Goal: Task Accomplishment & Management: Manage account settings

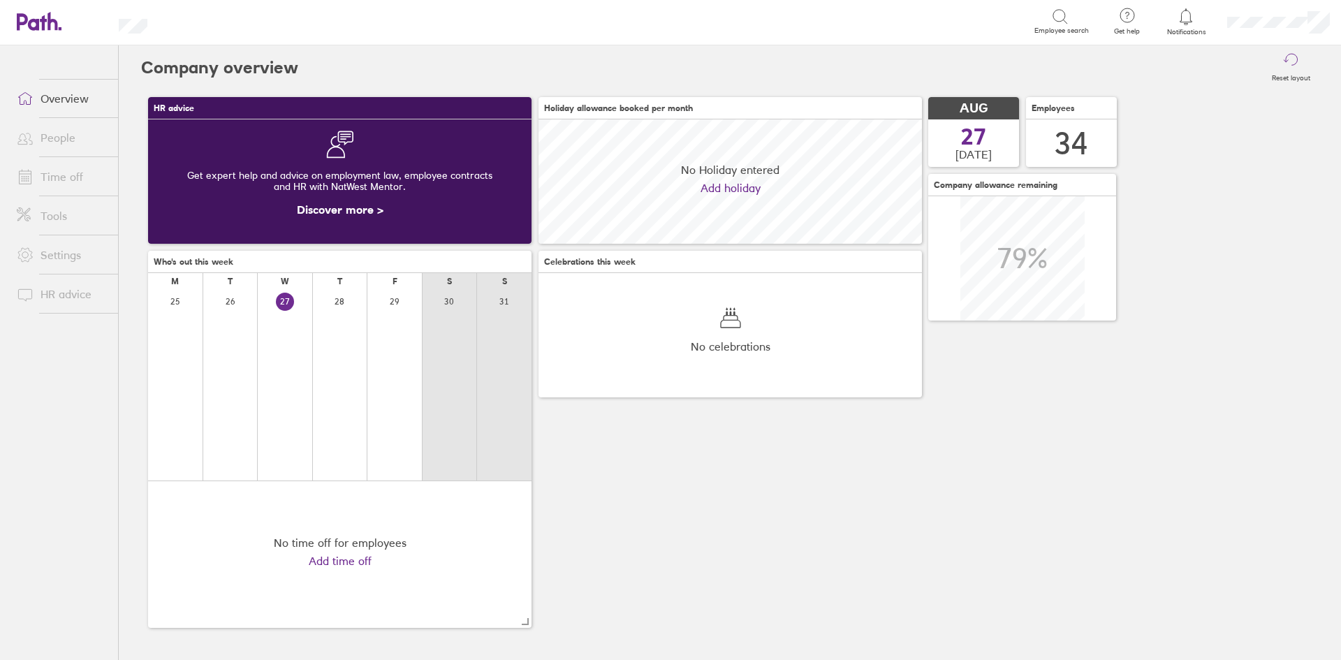
scroll to position [124, 384]
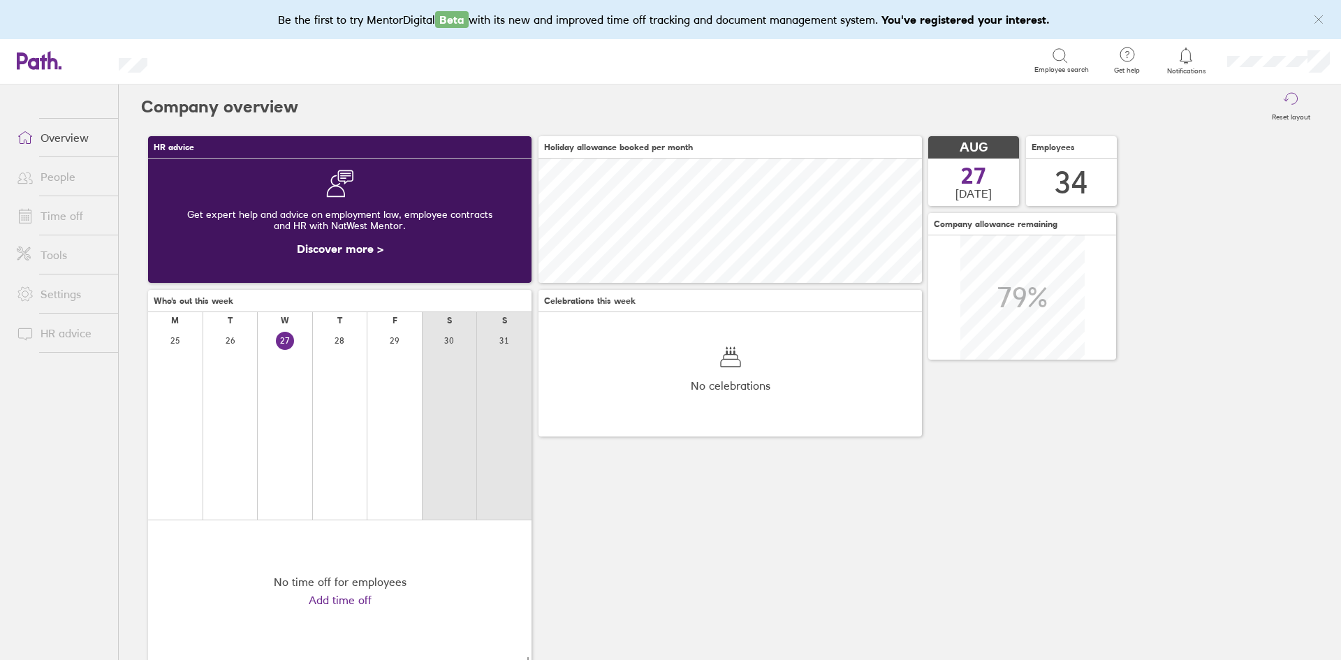
click at [60, 180] on link "People" at bounding box center [62, 177] width 112 height 28
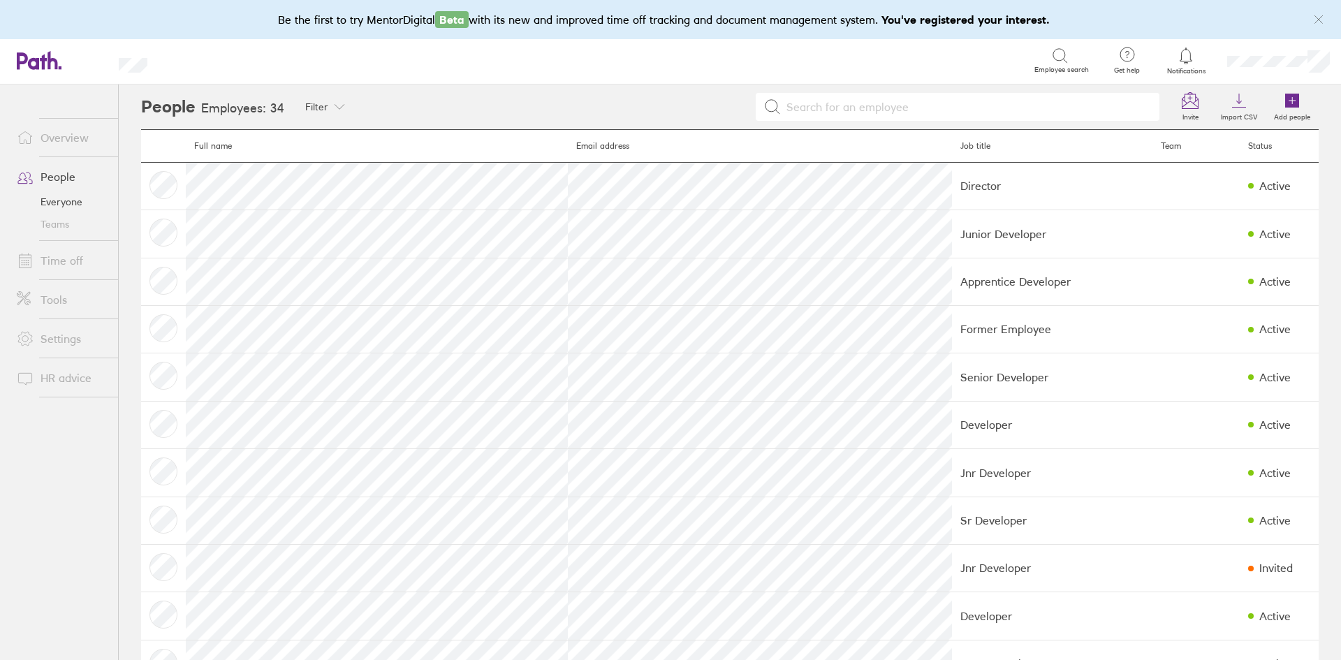
click at [1188, 62] on icon at bounding box center [1187, 56] width 12 height 16
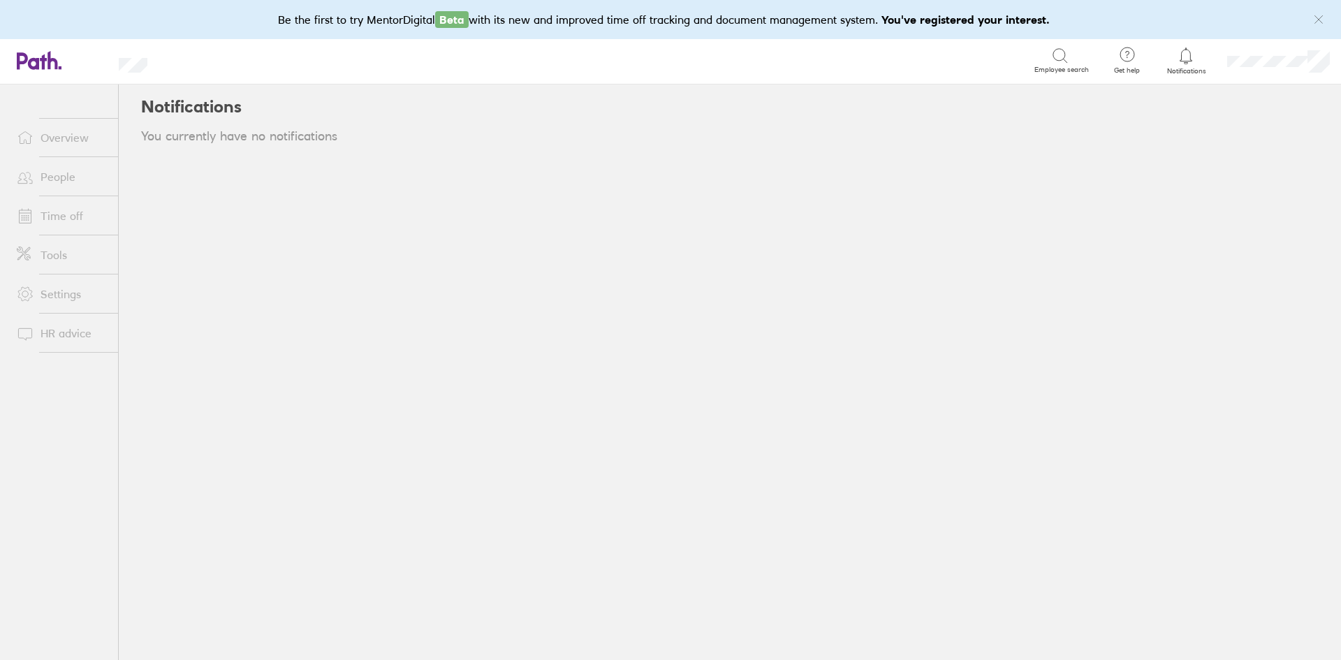
click at [1183, 62] on icon at bounding box center [1186, 56] width 17 height 17
click at [80, 178] on link "People" at bounding box center [62, 177] width 112 height 28
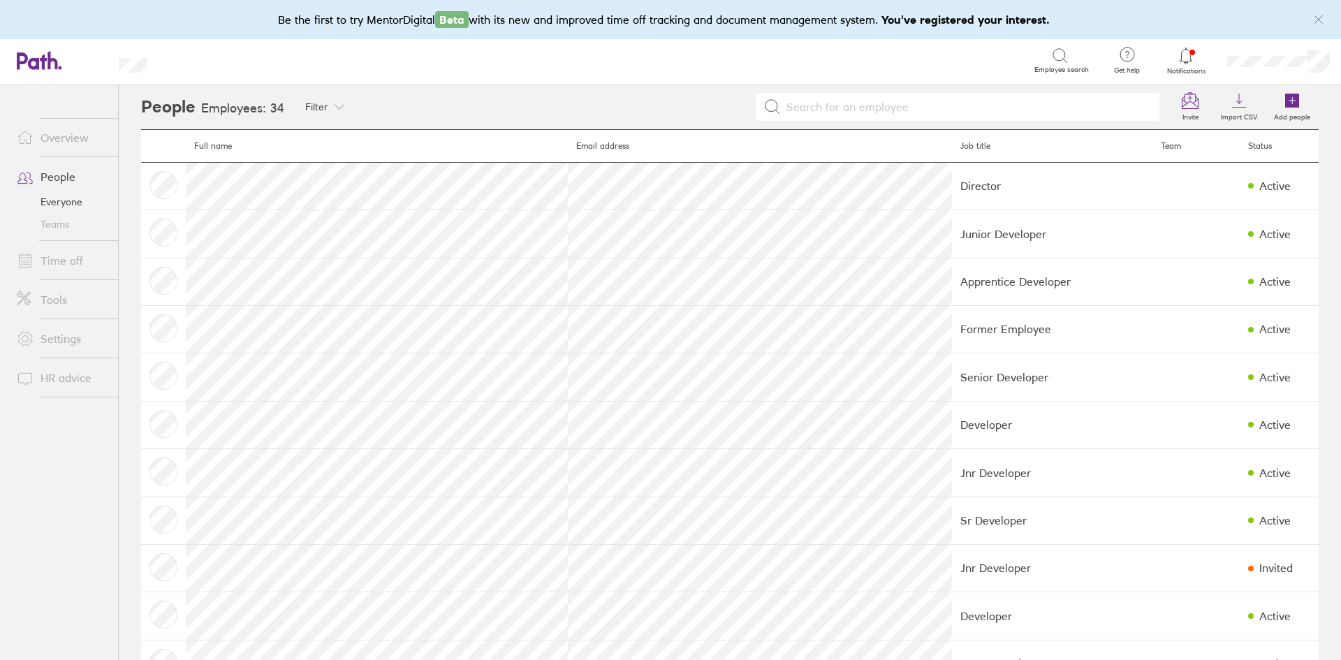
click at [63, 255] on link "Time off" at bounding box center [62, 261] width 112 height 28
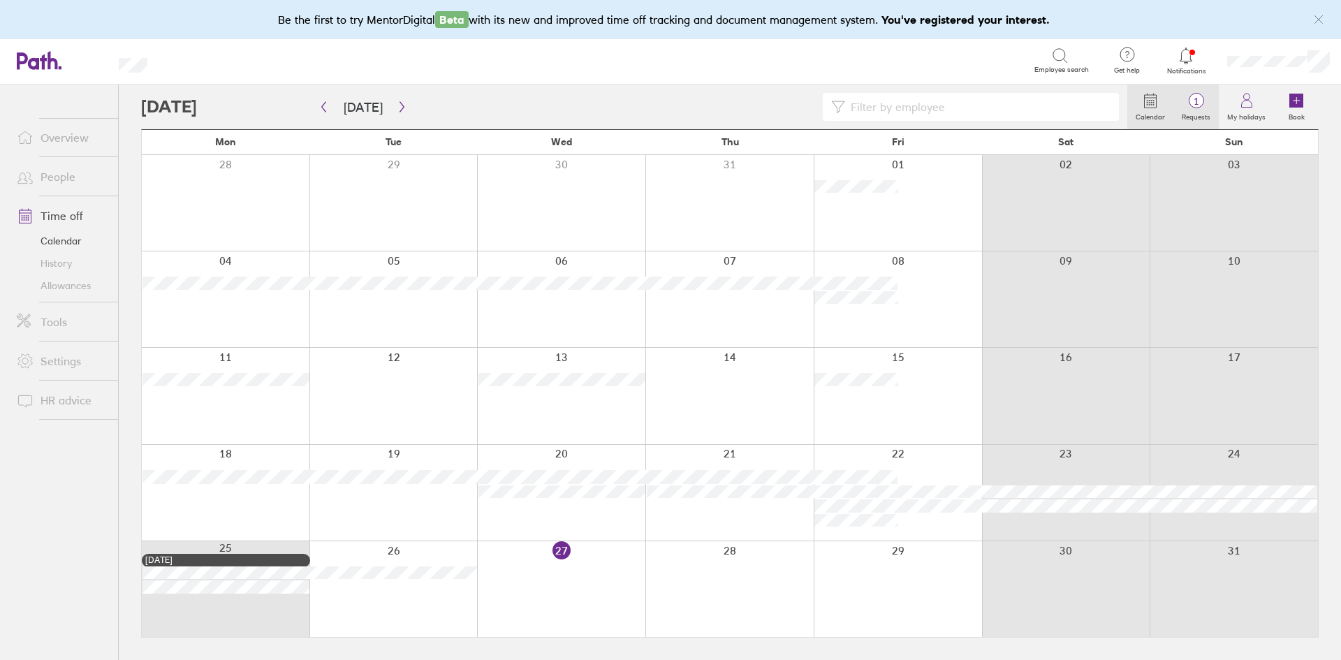
click at [1190, 113] on label "Requests" at bounding box center [1196, 115] width 45 height 13
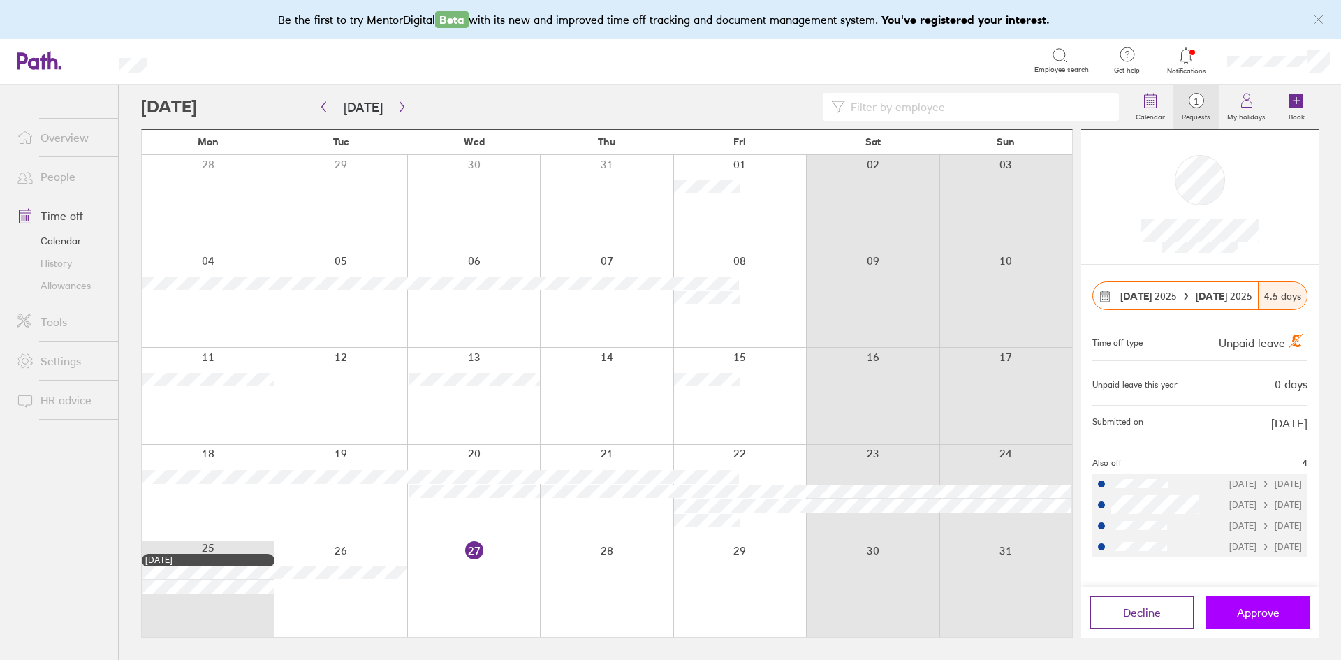
click at [1253, 619] on span "Approve" at bounding box center [1258, 612] width 43 height 13
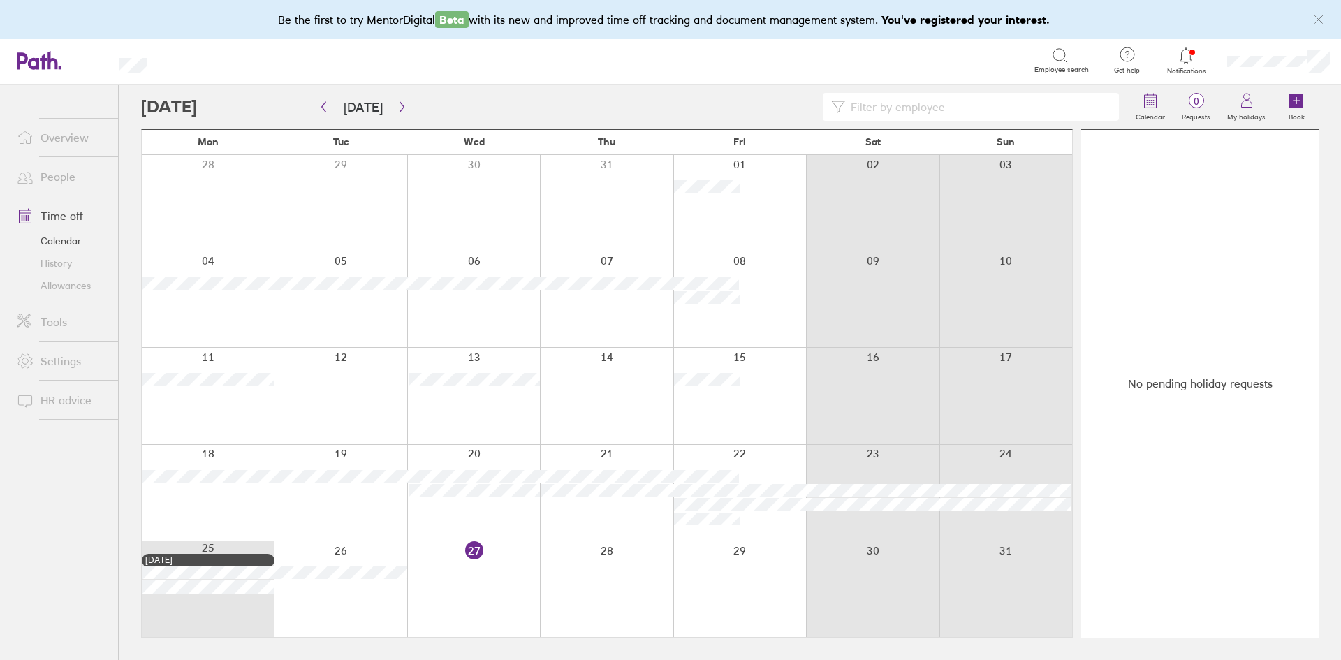
click at [774, 476] on div at bounding box center [739, 493] width 133 height 96
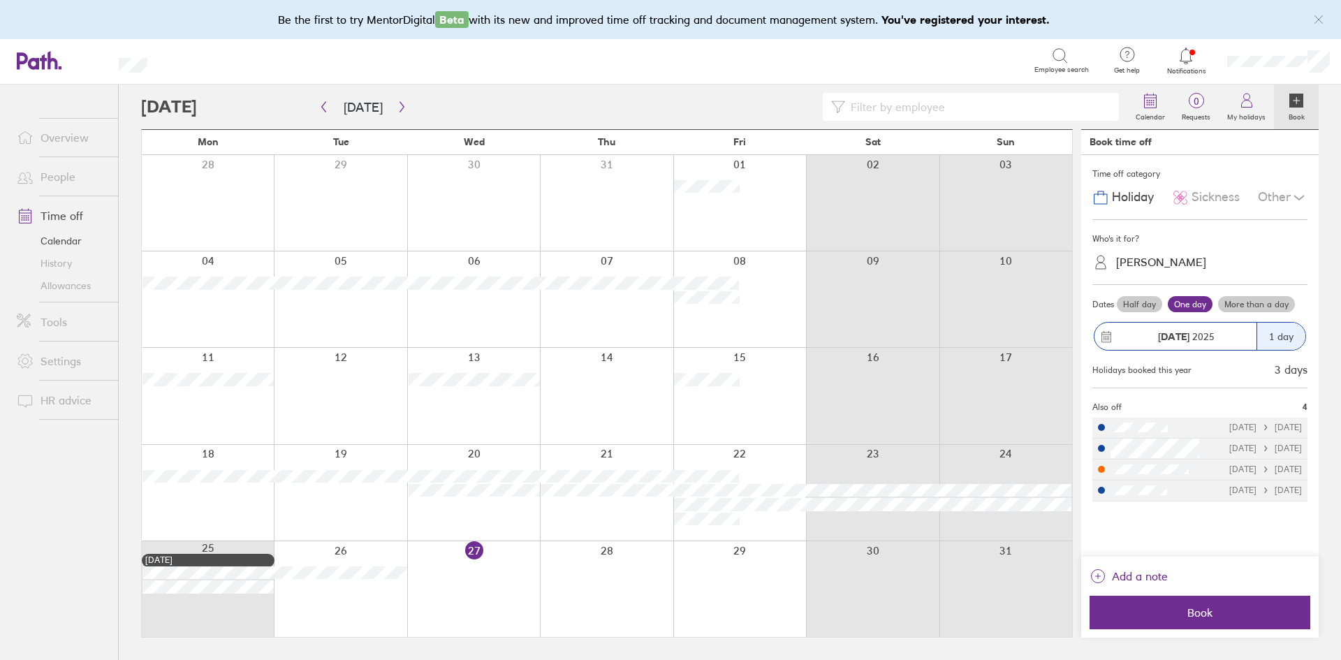
click at [1202, 201] on span "Sickness" at bounding box center [1216, 197] width 48 height 15
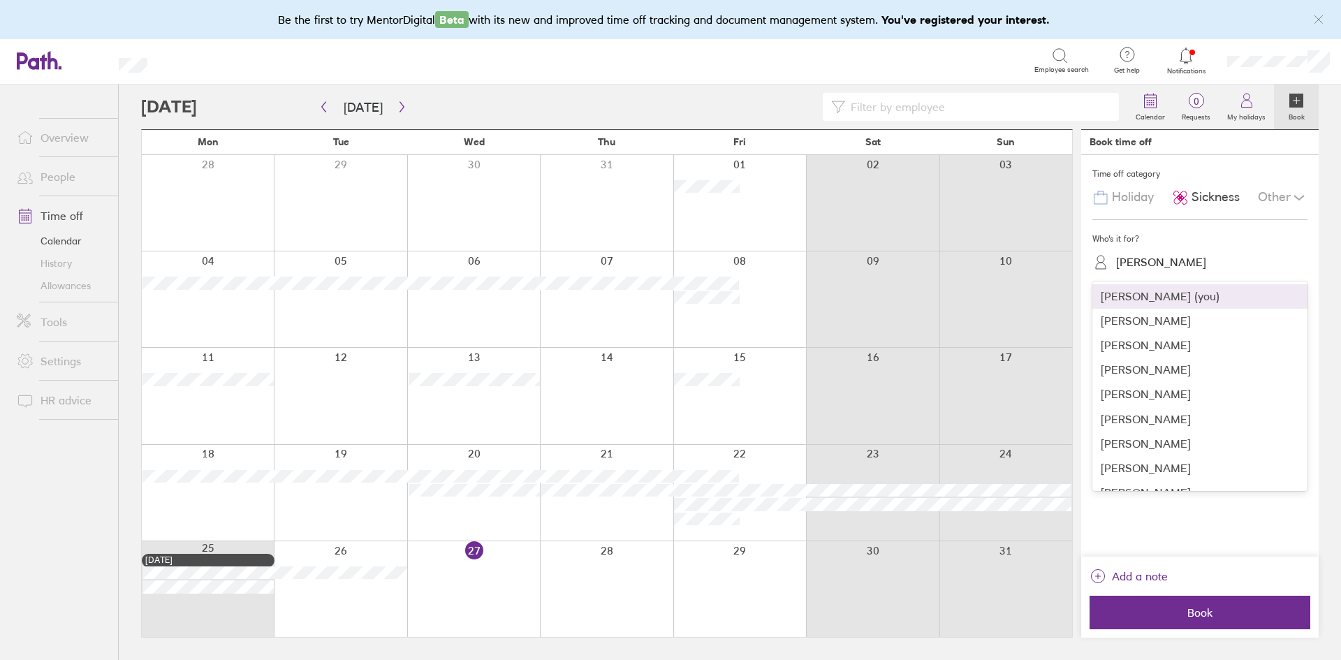
click at [1152, 265] on div "[PERSON_NAME]" at bounding box center [1161, 262] width 90 height 13
click at [1179, 338] on div "[PERSON_NAME]" at bounding box center [1200, 345] width 215 height 24
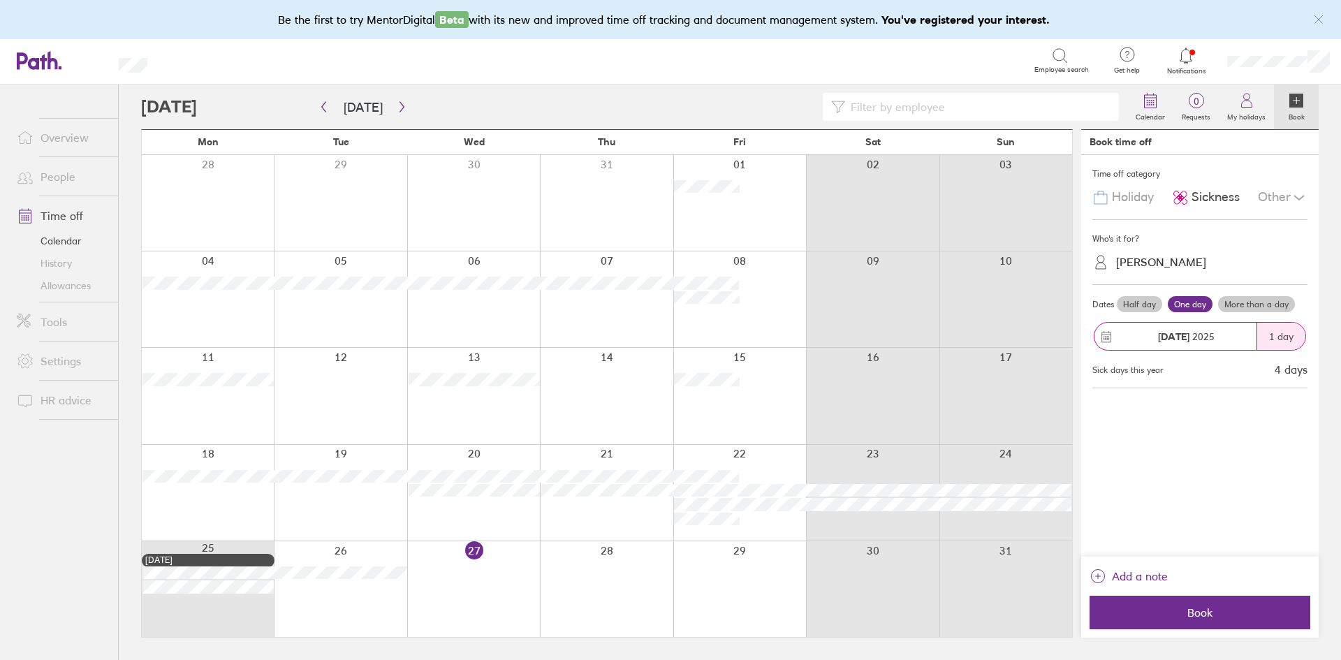
click at [1137, 305] on label "Half day" at bounding box center [1139, 304] width 45 height 17
click at [0, 0] on input "Half day" at bounding box center [0, 0] width 0 height 0
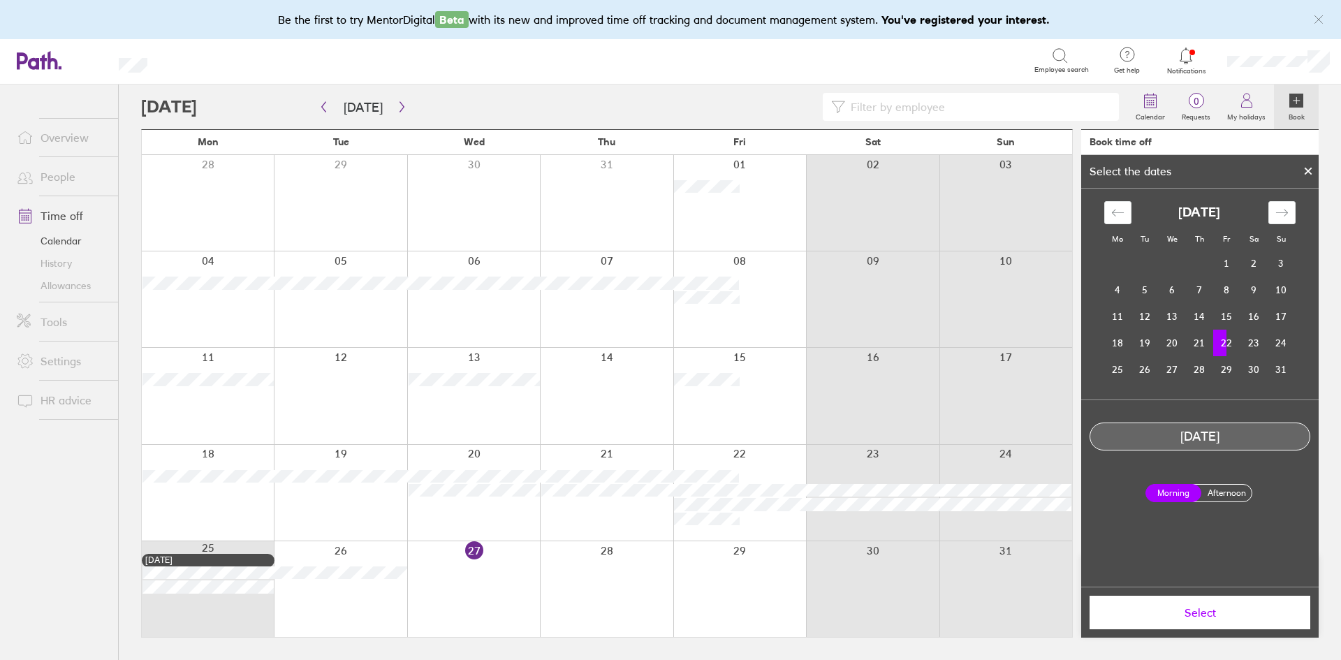
click at [1228, 346] on td "22" at bounding box center [1227, 343] width 27 height 27
click at [1310, 173] on icon at bounding box center [1309, 171] width 6 height 6
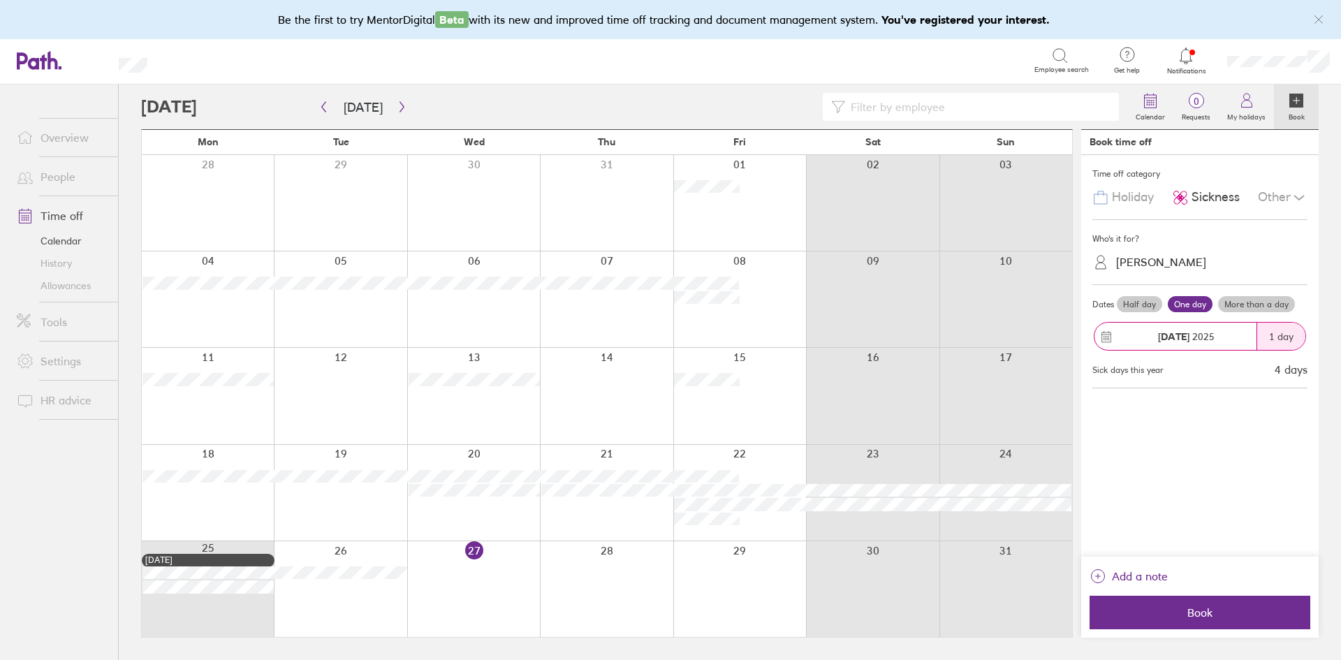
click at [1135, 300] on label "Half day" at bounding box center [1139, 304] width 45 height 17
click at [0, 0] on input "Half day" at bounding box center [0, 0] width 0 height 0
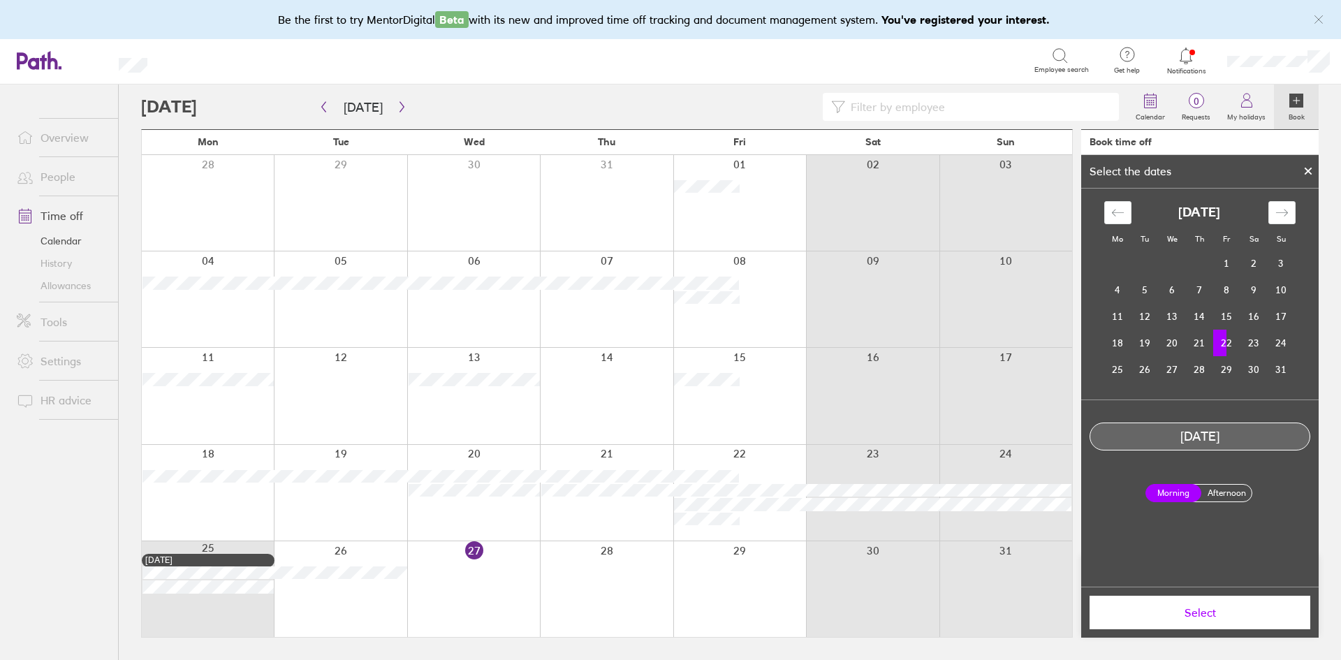
click at [1307, 166] on div at bounding box center [1308, 171] width 21 height 24
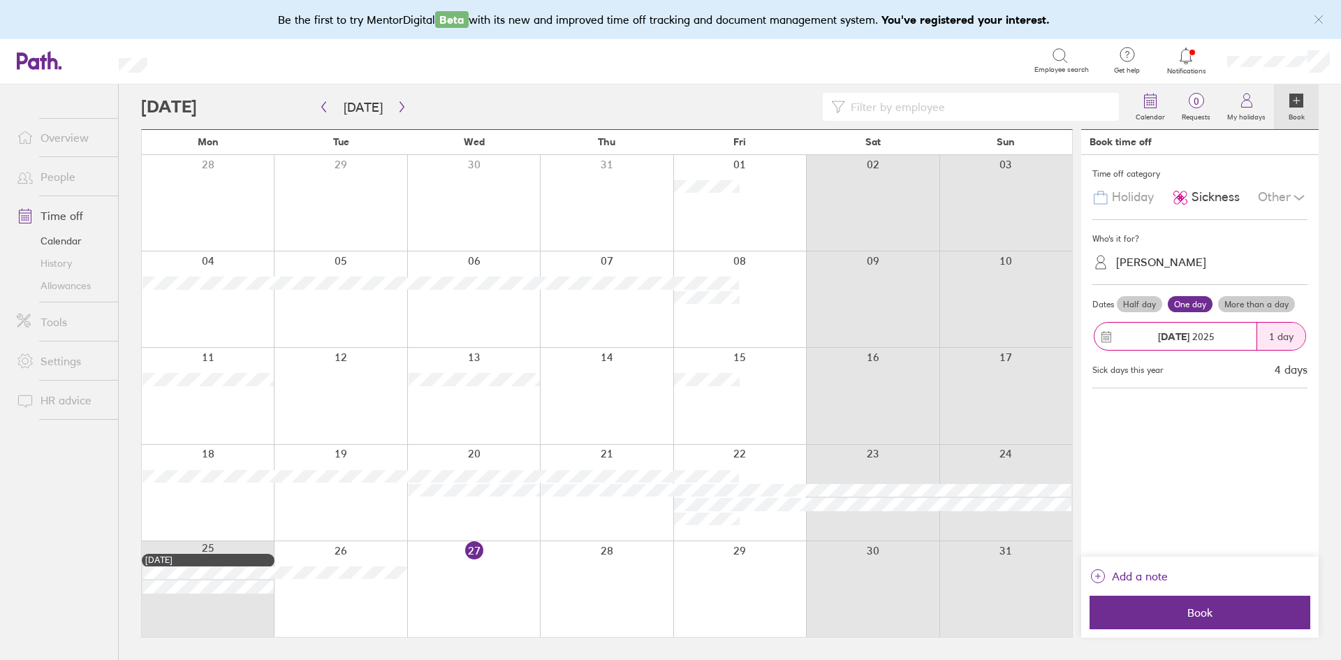
click at [83, 137] on link "Overview" at bounding box center [62, 138] width 112 height 28
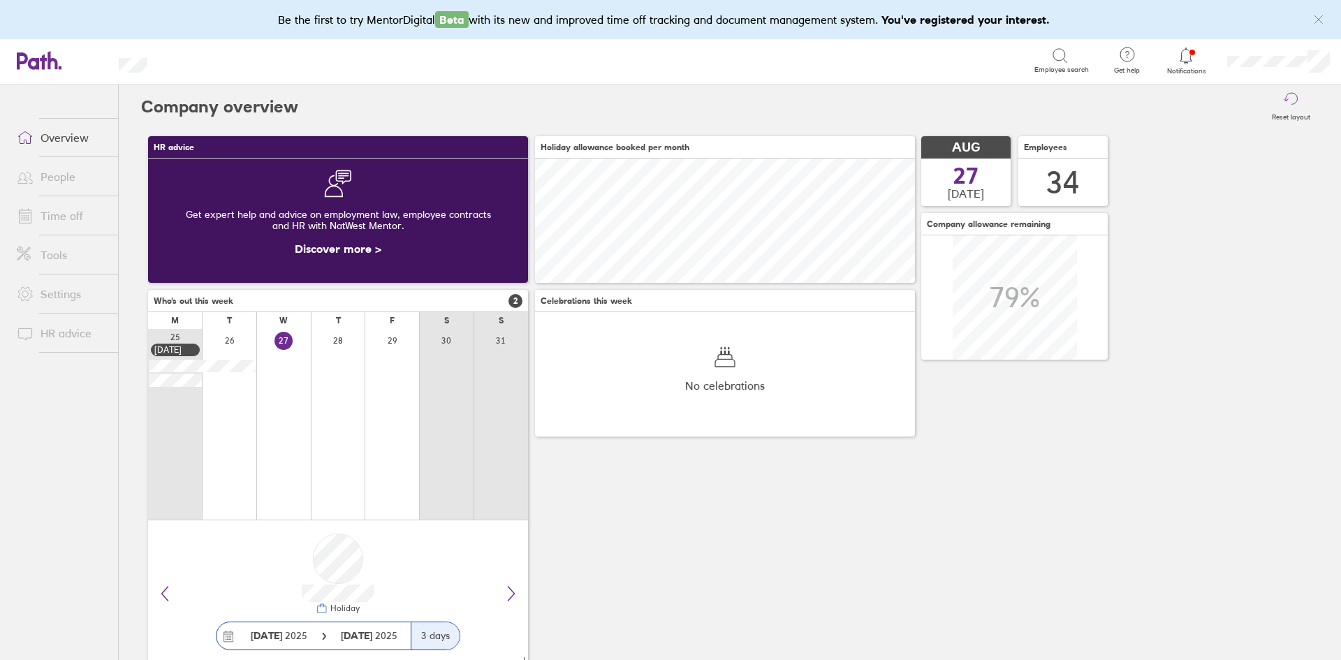
scroll to position [124, 380]
